Goal: Task Accomplishment & Management: Use online tool/utility

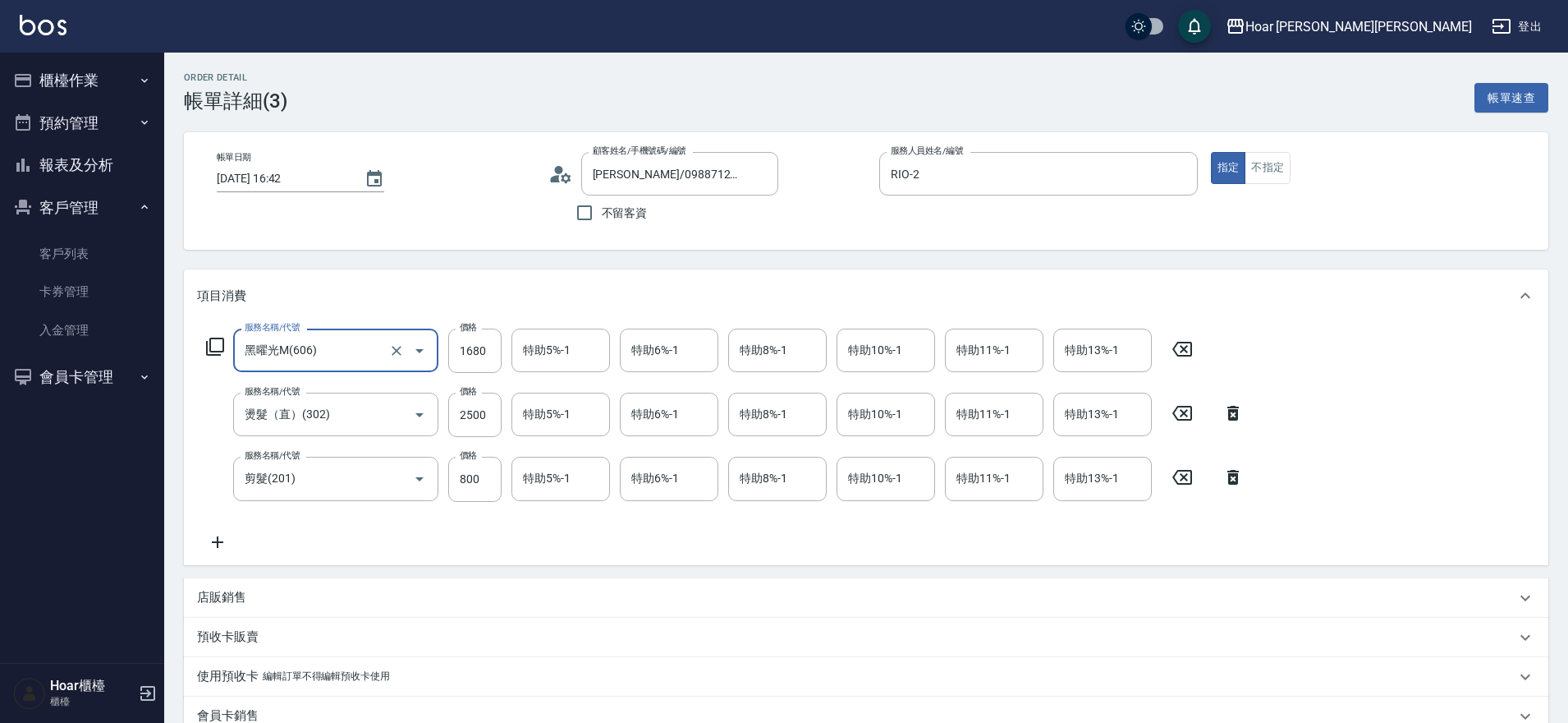
scroll to position [5, 0]
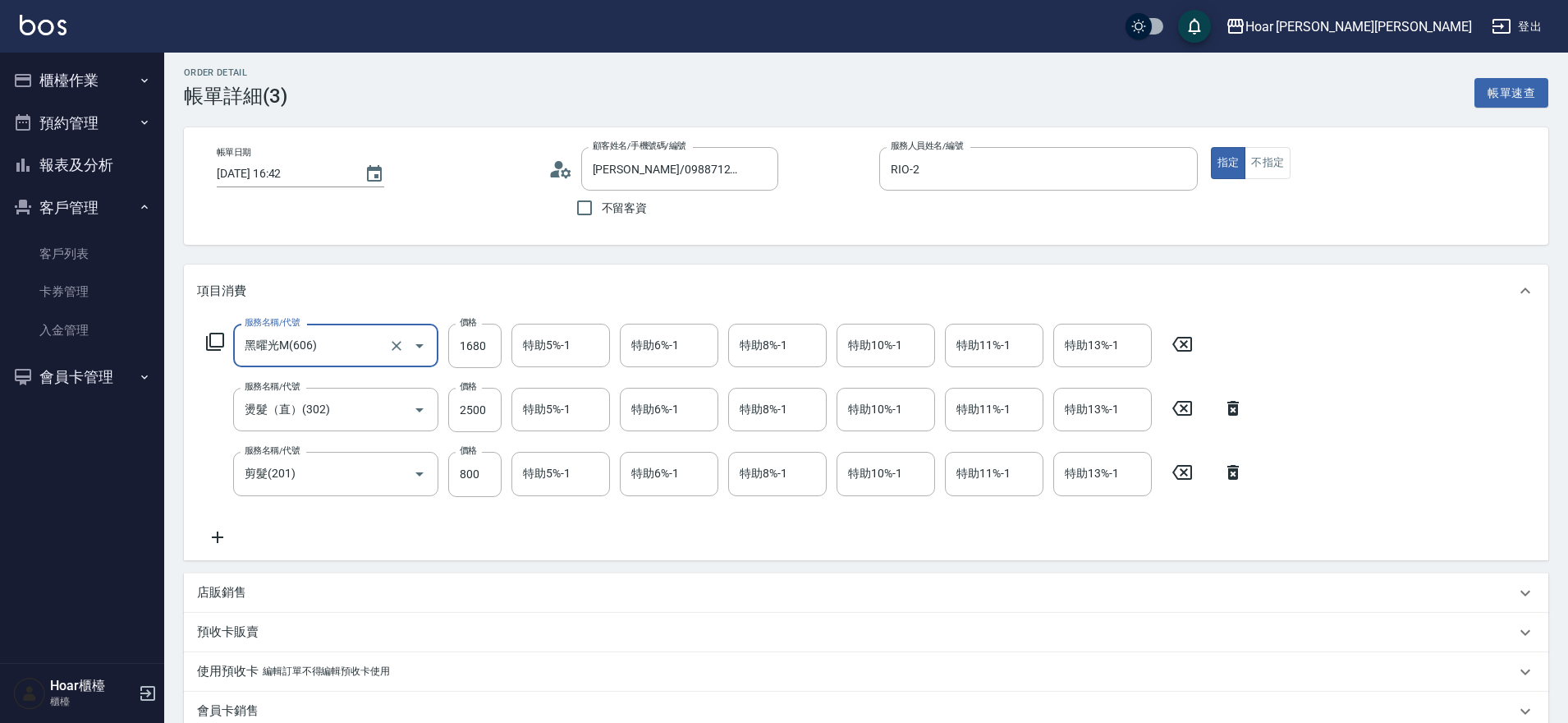
click at [54, 92] on button "櫃檯作業" at bounding box center [82, 80] width 151 height 43
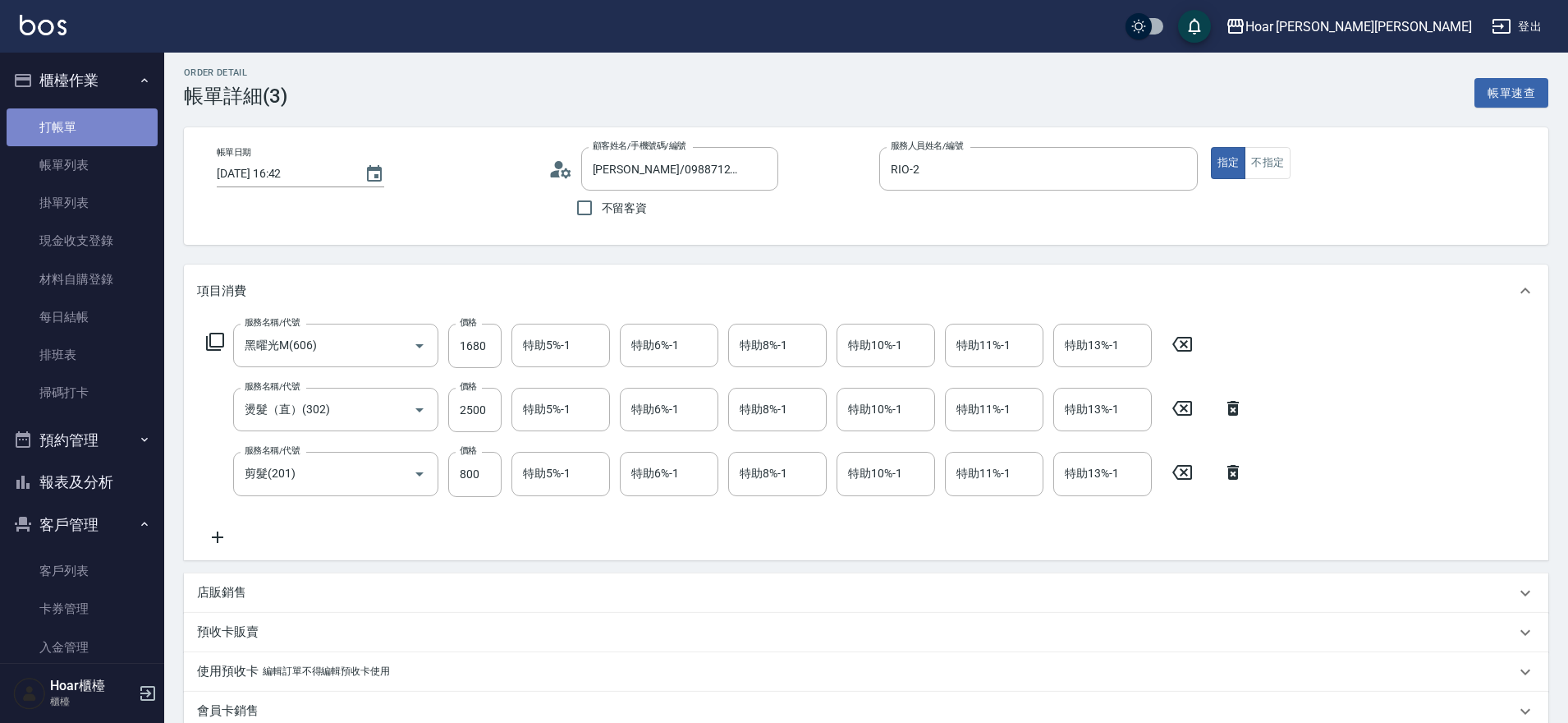
click at [101, 128] on link "打帳單" at bounding box center [82, 127] width 151 height 38
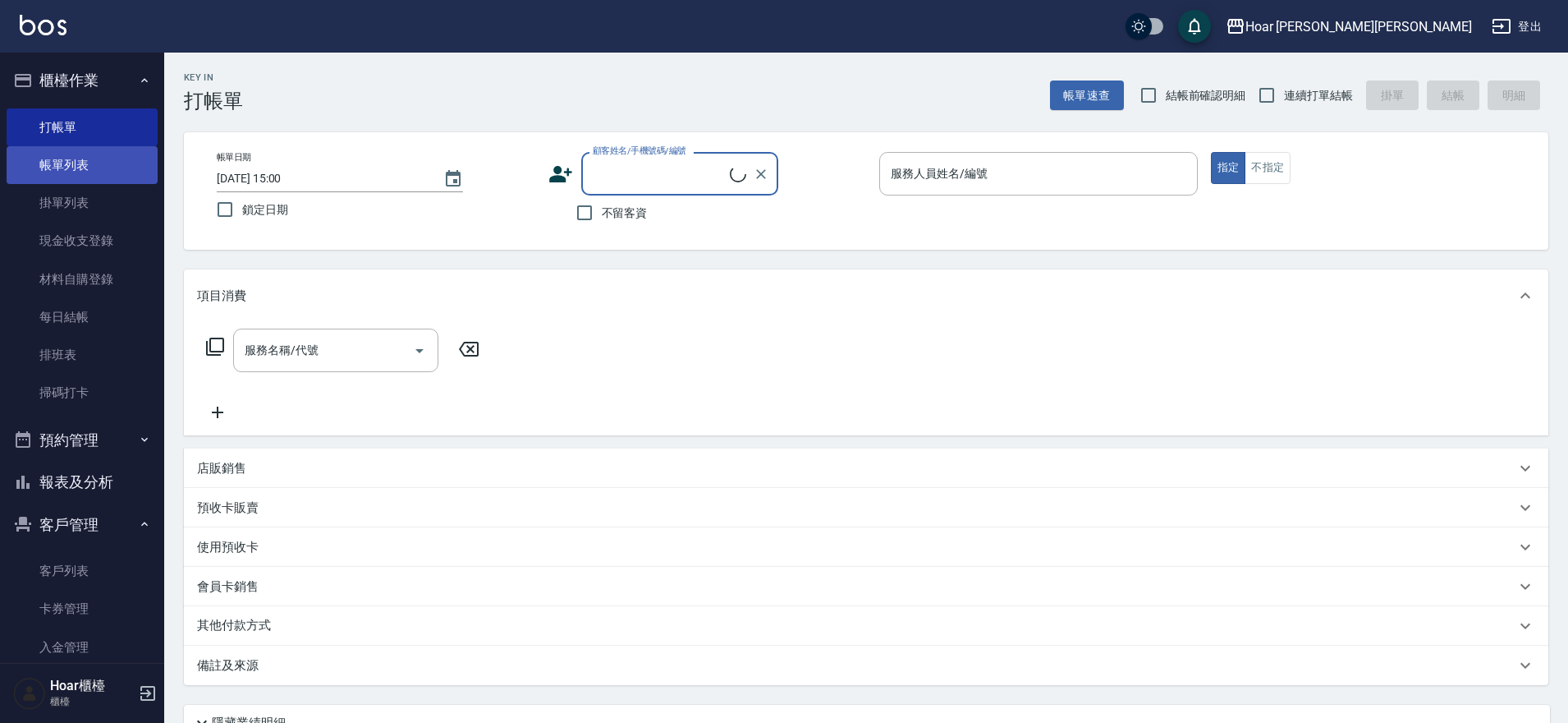
click at [81, 160] on link "帳單列表" at bounding box center [82, 164] width 151 height 38
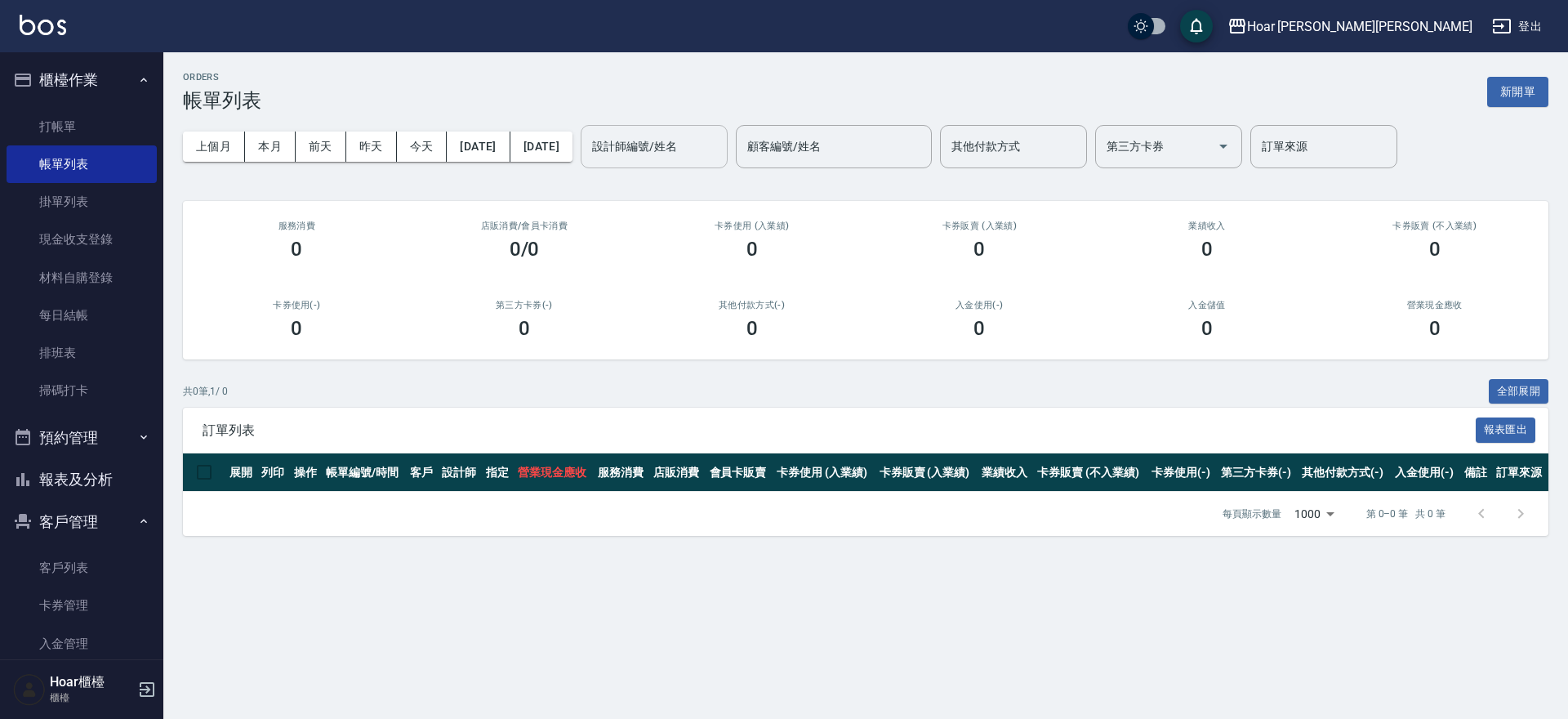
click at [690, 143] on input "設計師編號/姓名" at bounding box center [654, 146] width 132 height 28
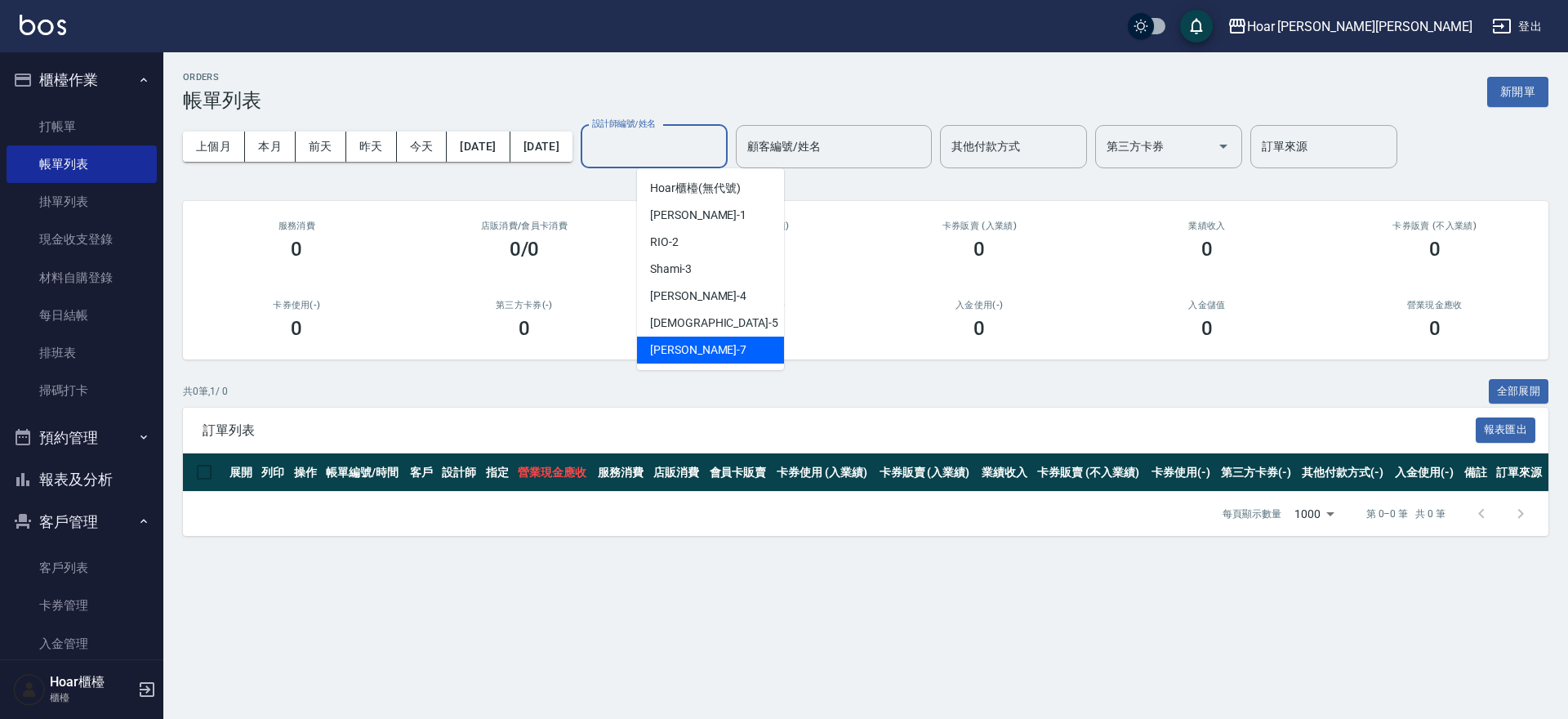
click at [711, 343] on div "[PERSON_NAME] -7" at bounding box center [710, 350] width 147 height 27
type input "[PERSON_NAME]-7"
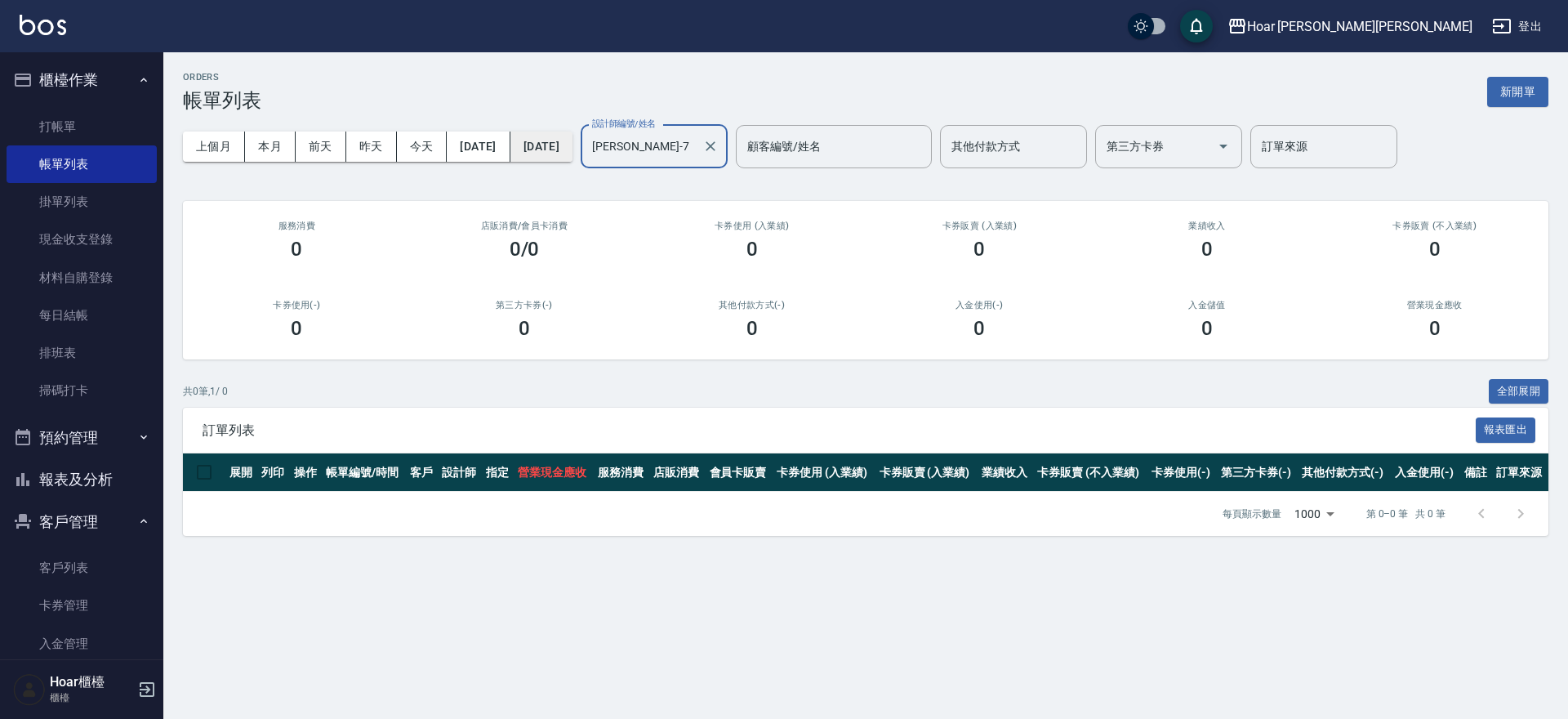
click at [573, 147] on button "[DATE]" at bounding box center [542, 146] width 62 height 30
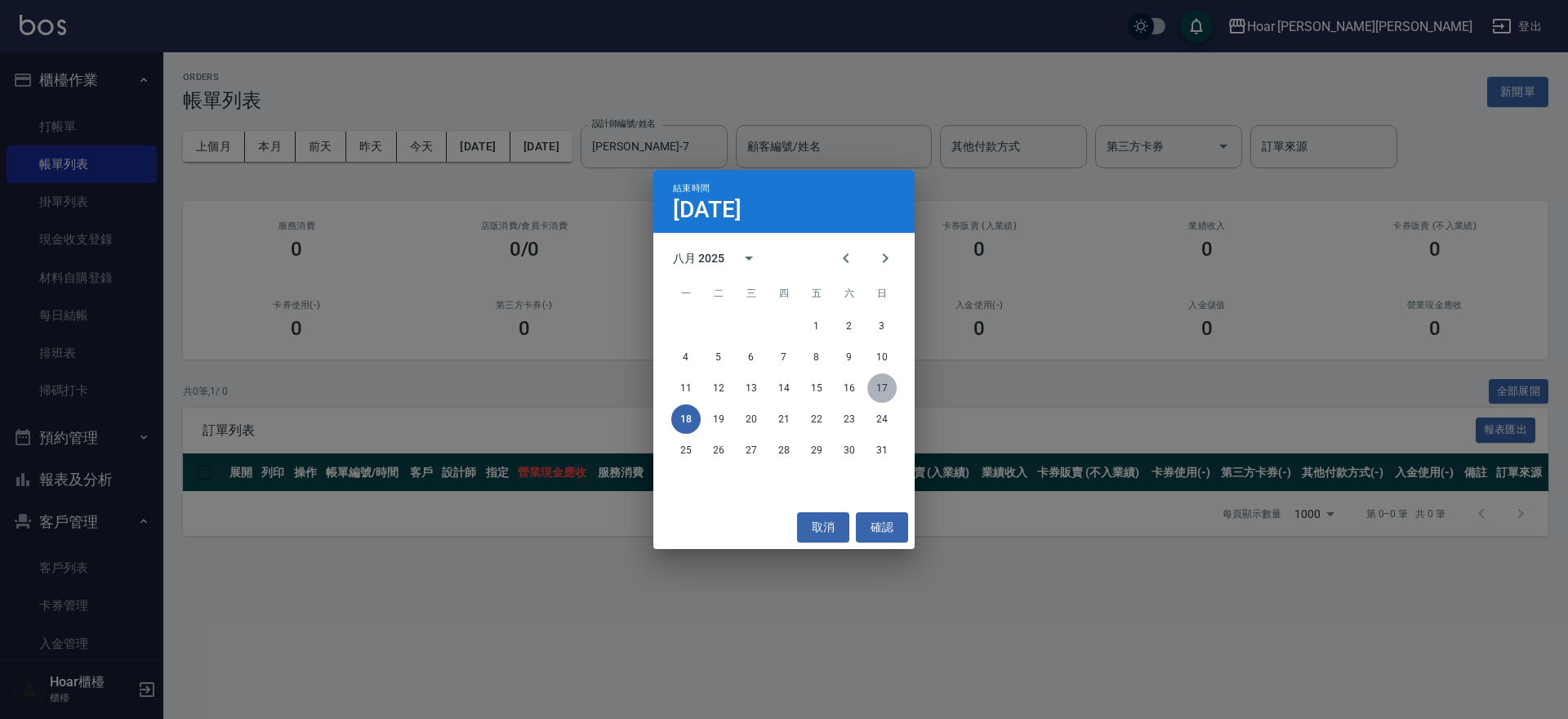
click at [875, 390] on button "17" at bounding box center [882, 388] width 29 height 29
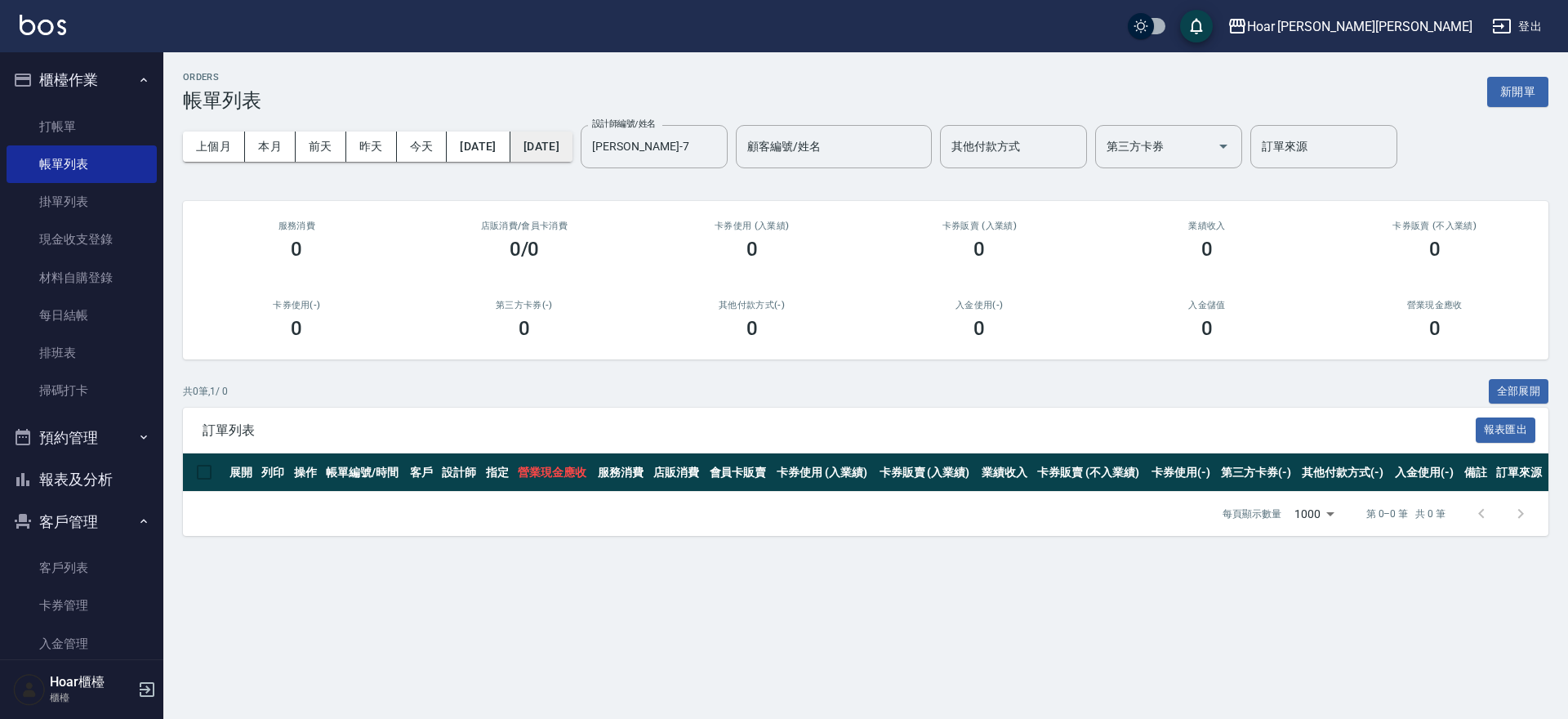
click at [573, 137] on button "[DATE]" at bounding box center [542, 146] width 62 height 30
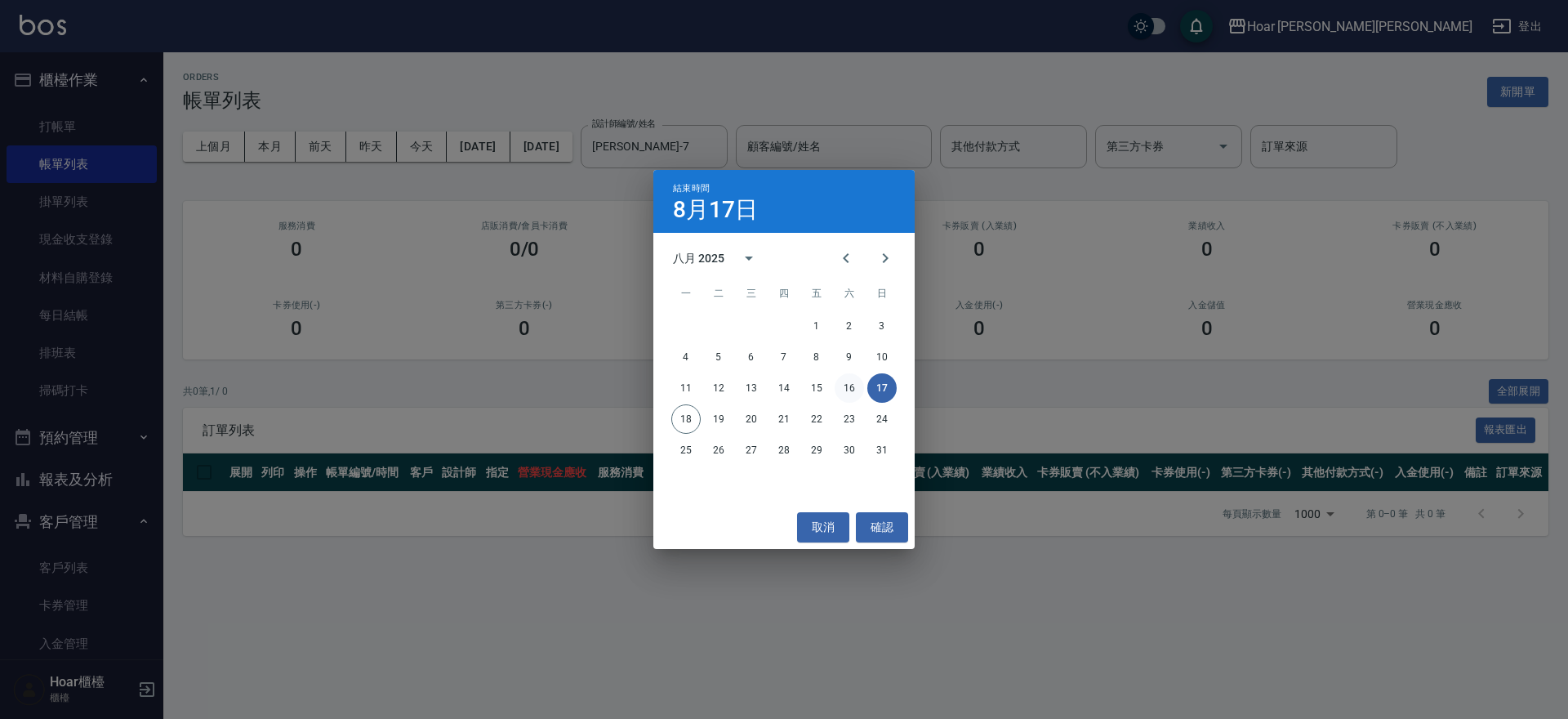
click at [854, 380] on button "16" at bounding box center [849, 388] width 29 height 29
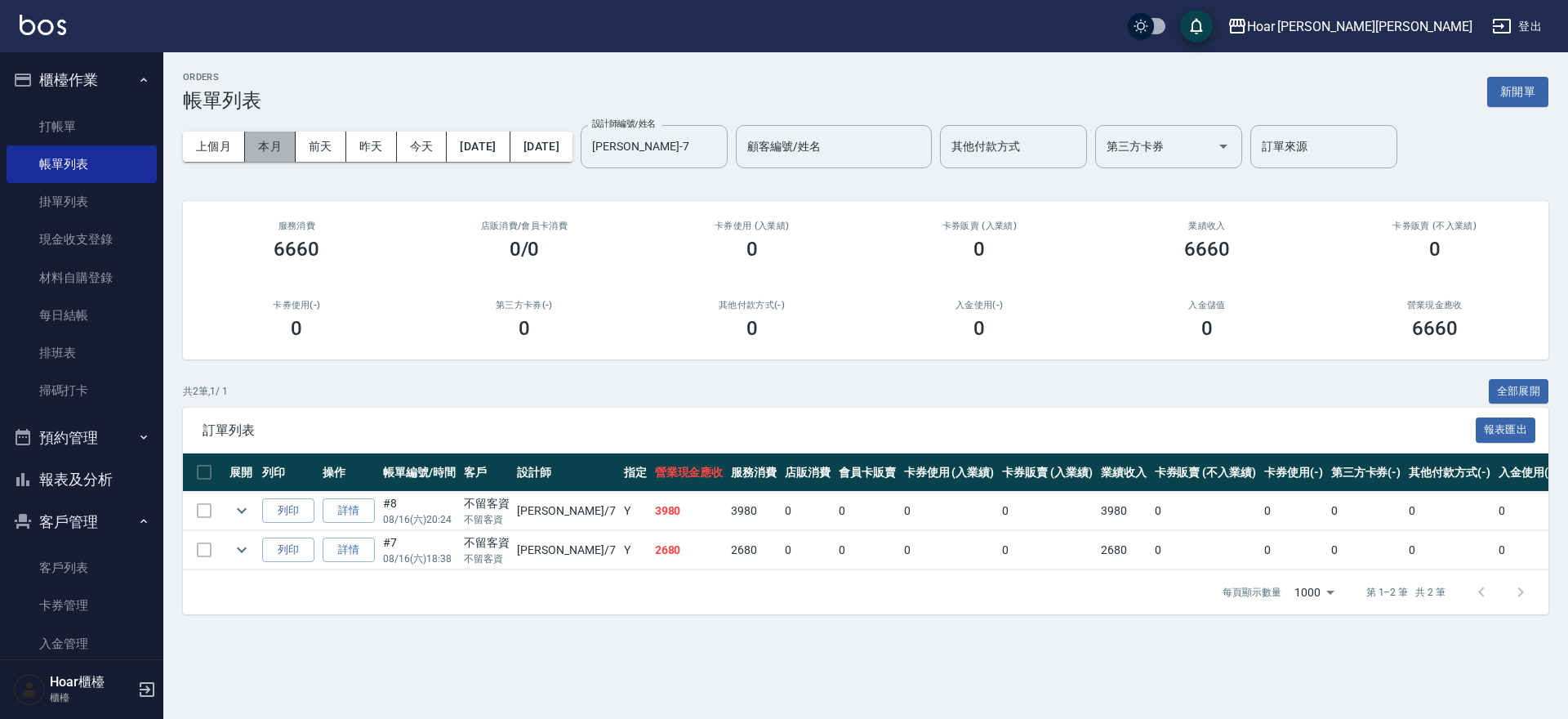
click at [288, 145] on button "本月" at bounding box center [271, 146] width 51 height 30
